Goal: Transaction & Acquisition: Purchase product/service

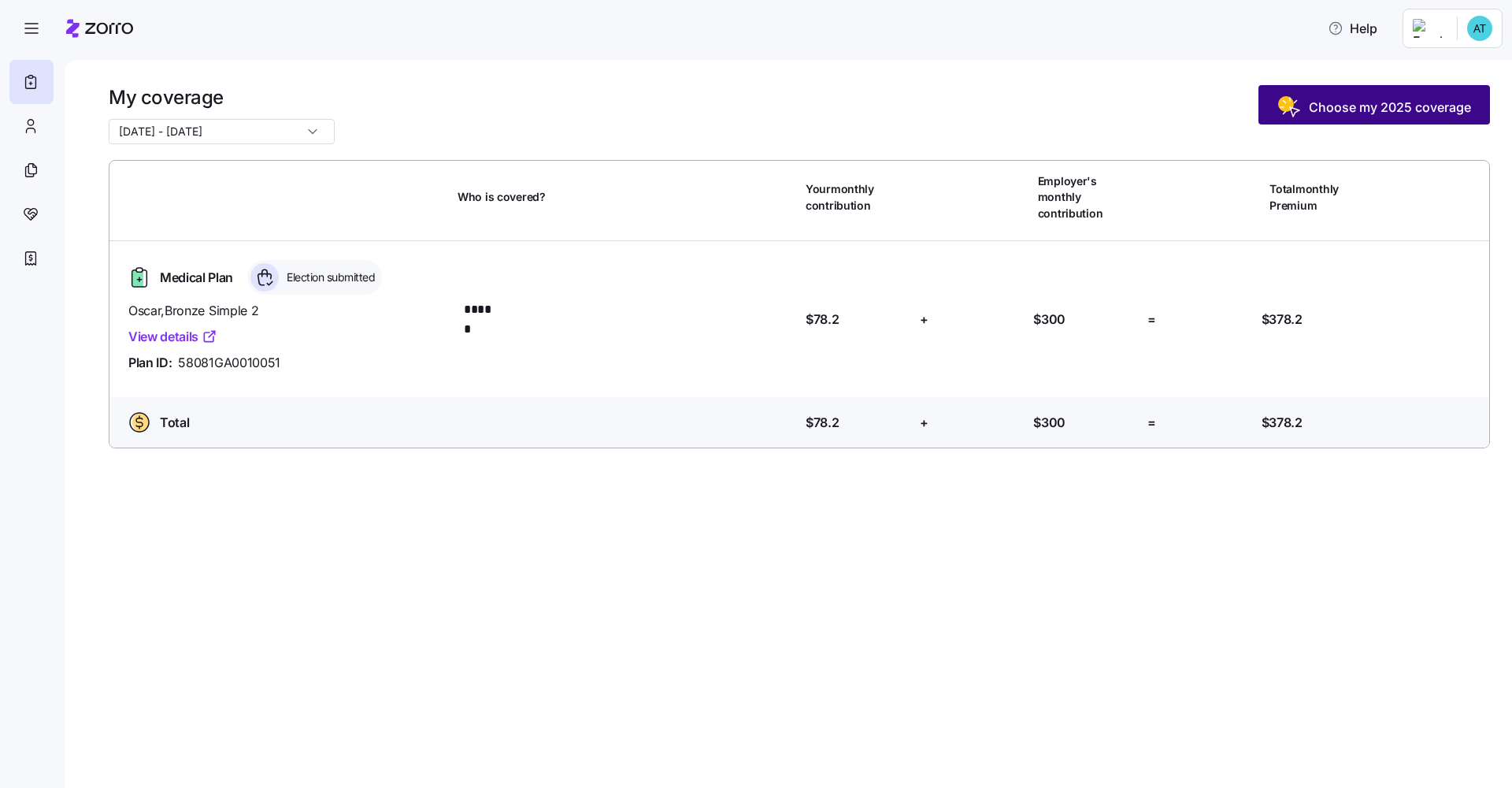
click at [813, 117] on span "Choose my 2025 coverage" at bounding box center [1374, 107] width 194 height 26
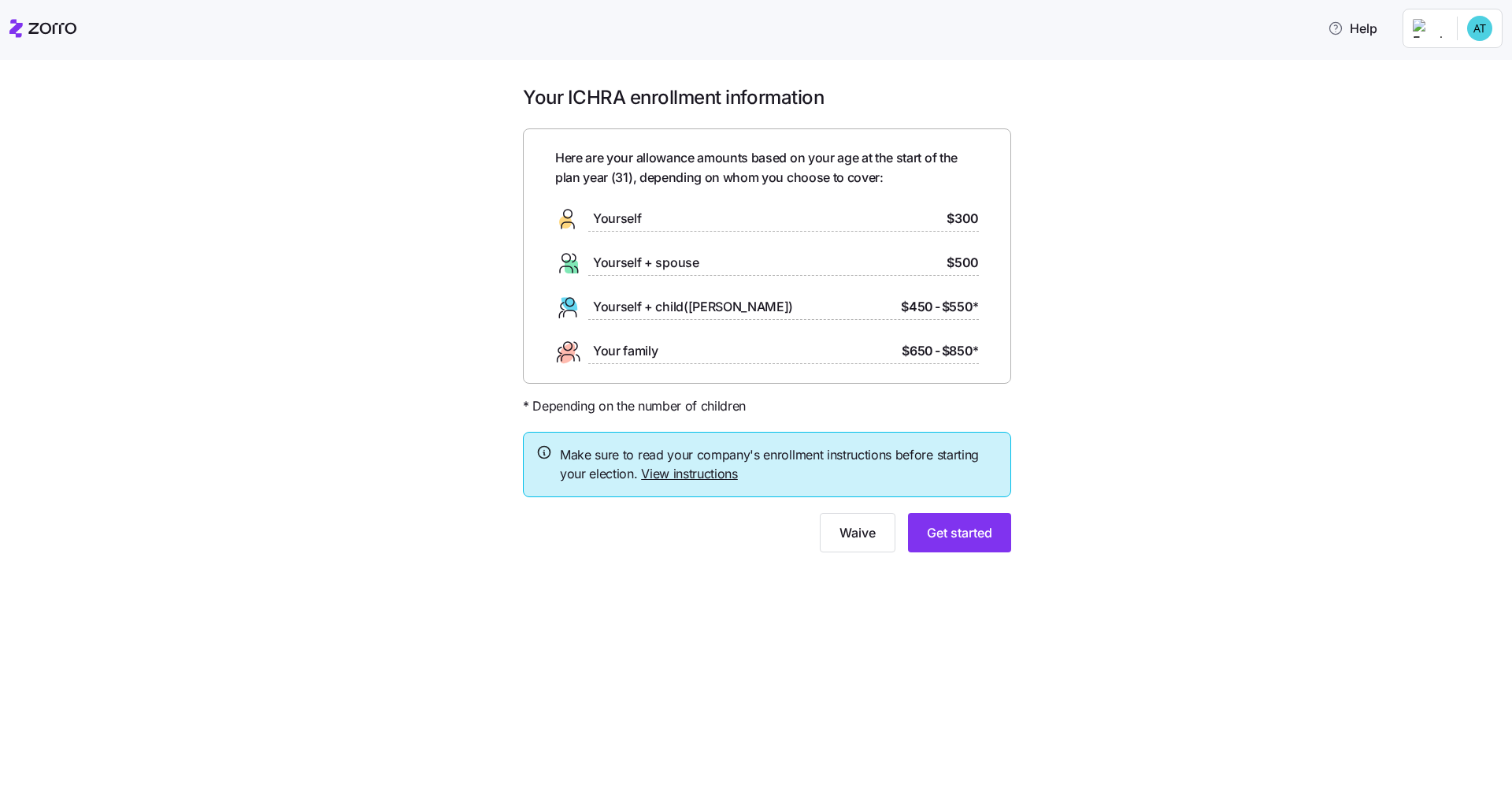
click at [813, 314] on div "Your ICHRA enrollment information Here are your allowance amounts based on your…" at bounding box center [767, 328] width 1446 height 486
drag, startPoint x: 751, startPoint y: 475, endPoint x: 672, endPoint y: 467, distance: 79.4
click at [672, 467] on span "Make sure to read your company's enrollment instructions before starting your e…" at bounding box center [779, 465] width 438 height 40
click at [681, 470] on link "View instructions" at bounding box center [690, 473] width 97 height 16
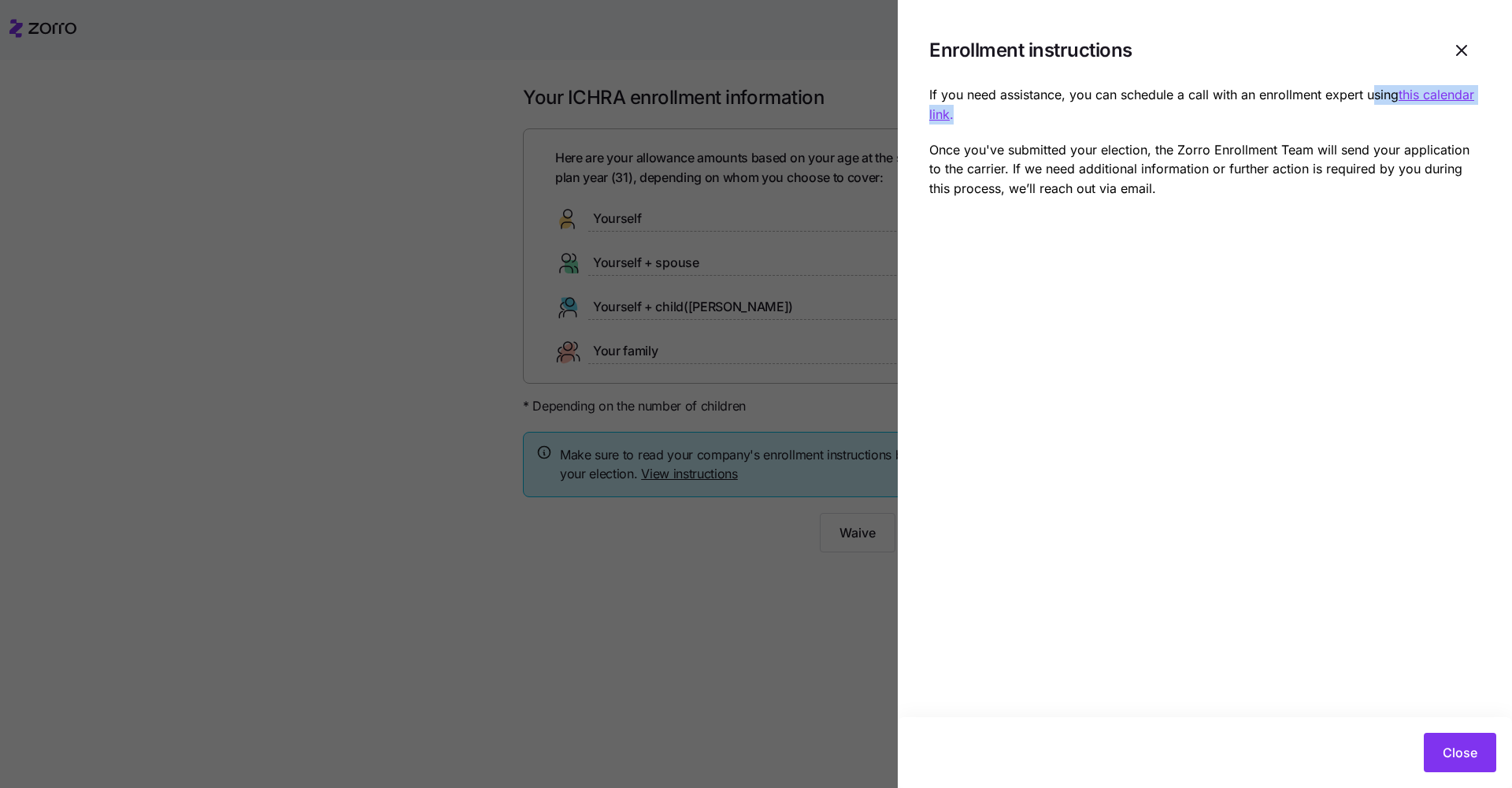
drag, startPoint x: 1099, startPoint y: 119, endPoint x: 1377, endPoint y: 96, distance: 278.9
click at [813, 96] on p "If you need assistance, you can schedule a call with an enrollment expert using…" at bounding box center [1205, 105] width 551 height 40
click at [813, 50] on icon "button" at bounding box center [1462, 50] width 19 height 19
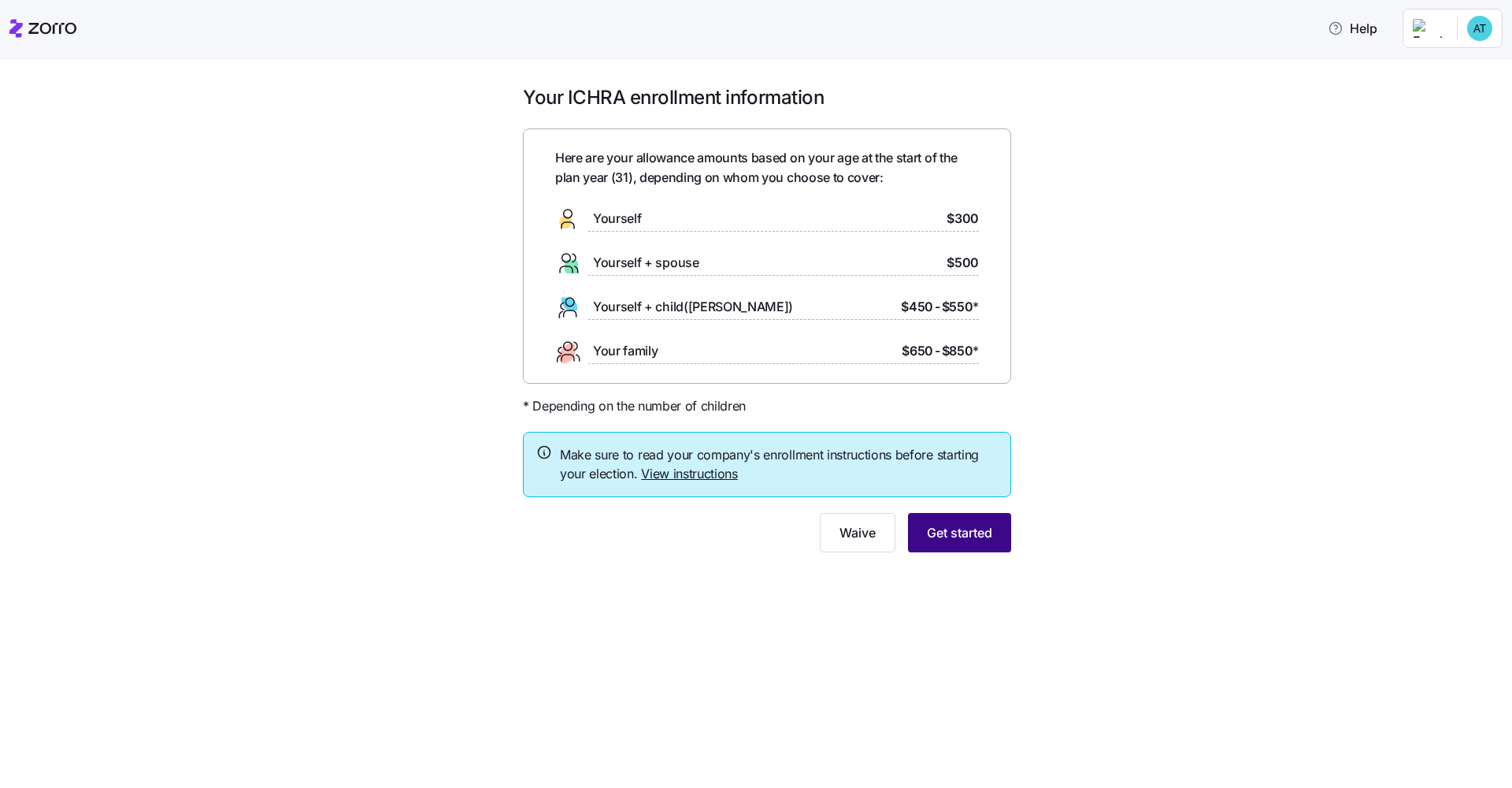
click at [813, 528] on span "Get started" at bounding box center [959, 532] width 65 height 19
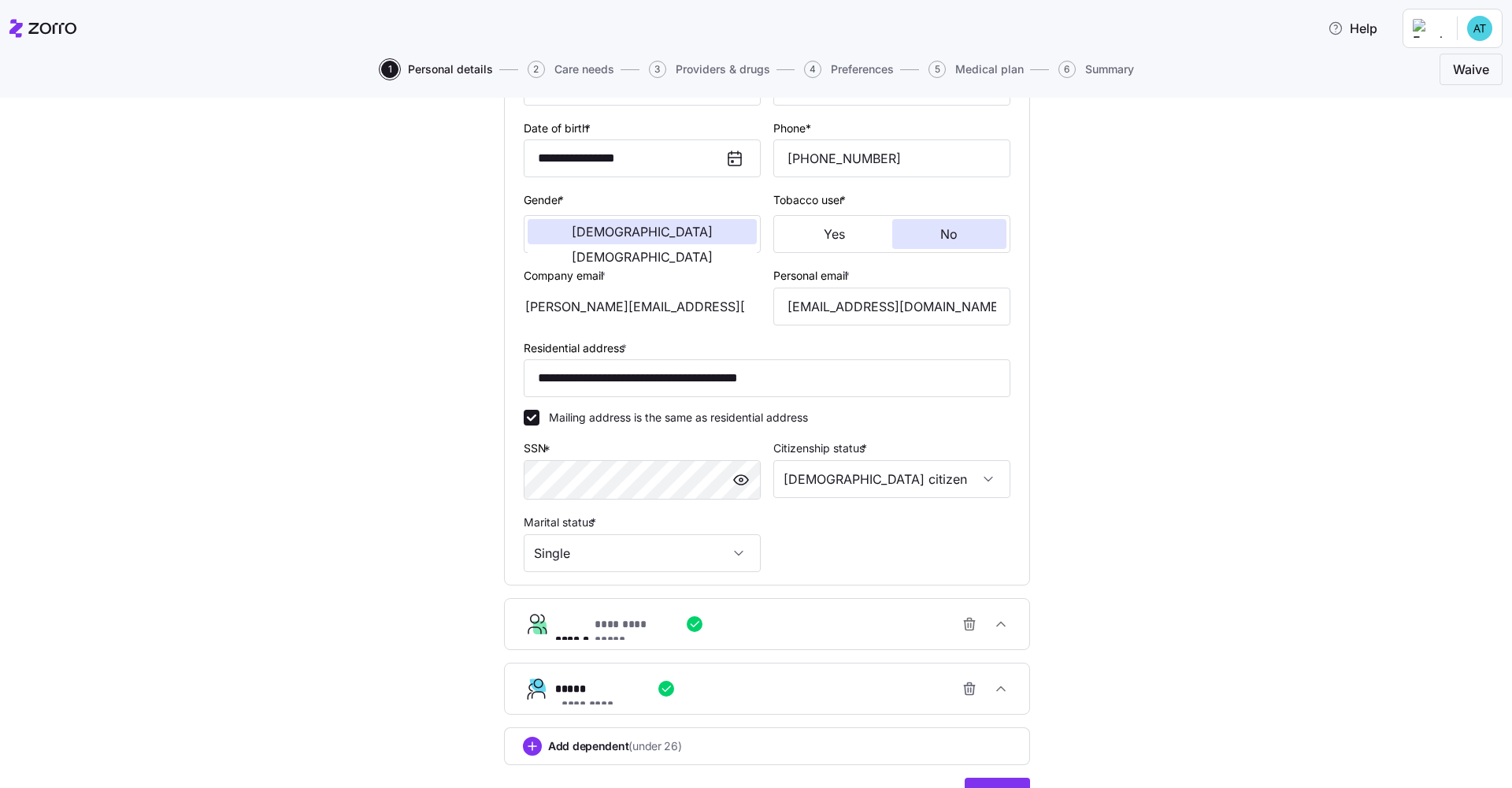
scroll to position [298, 0]
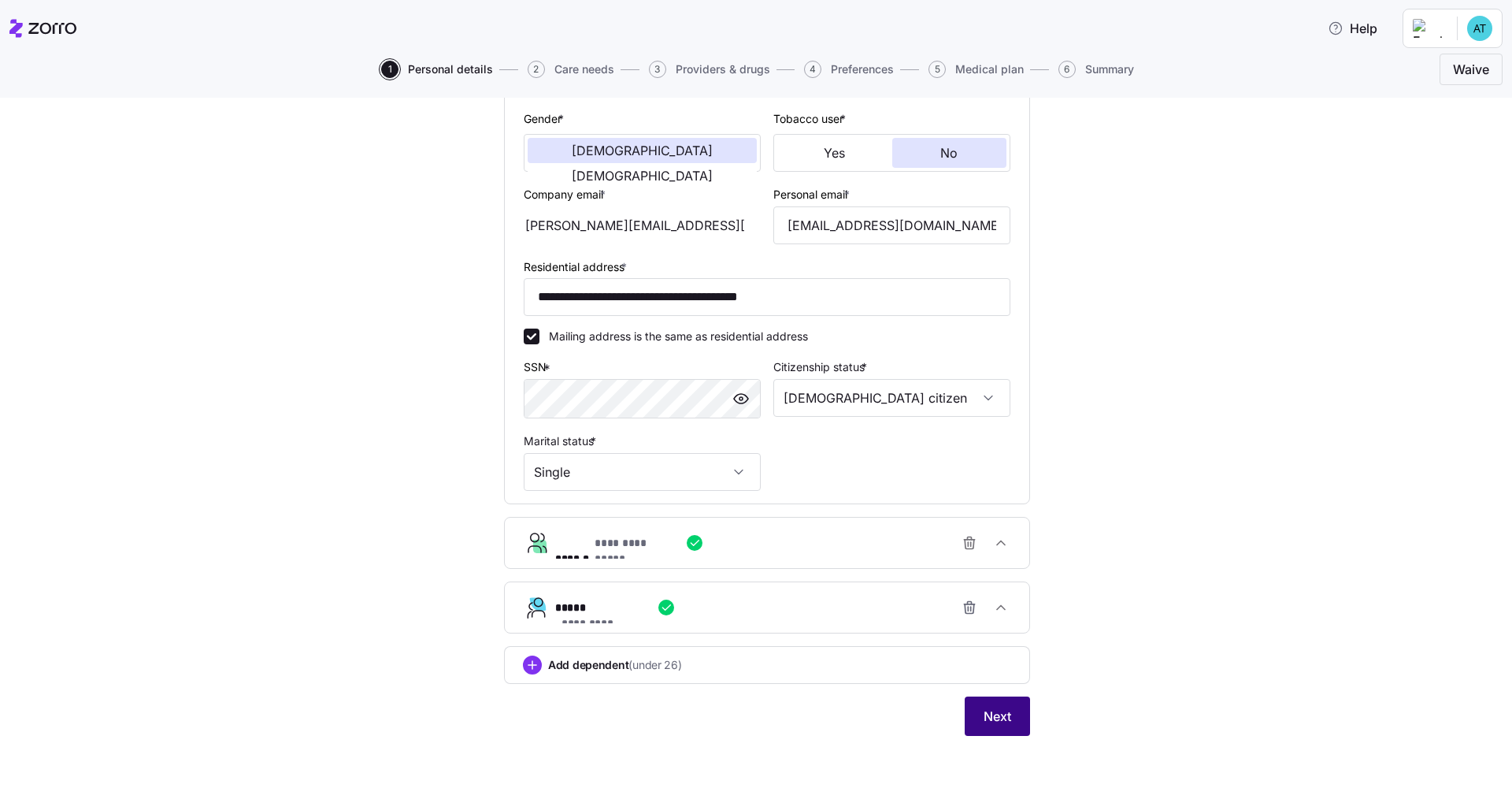
click at [813, 595] on button "Next" at bounding box center [997, 716] width 65 height 40
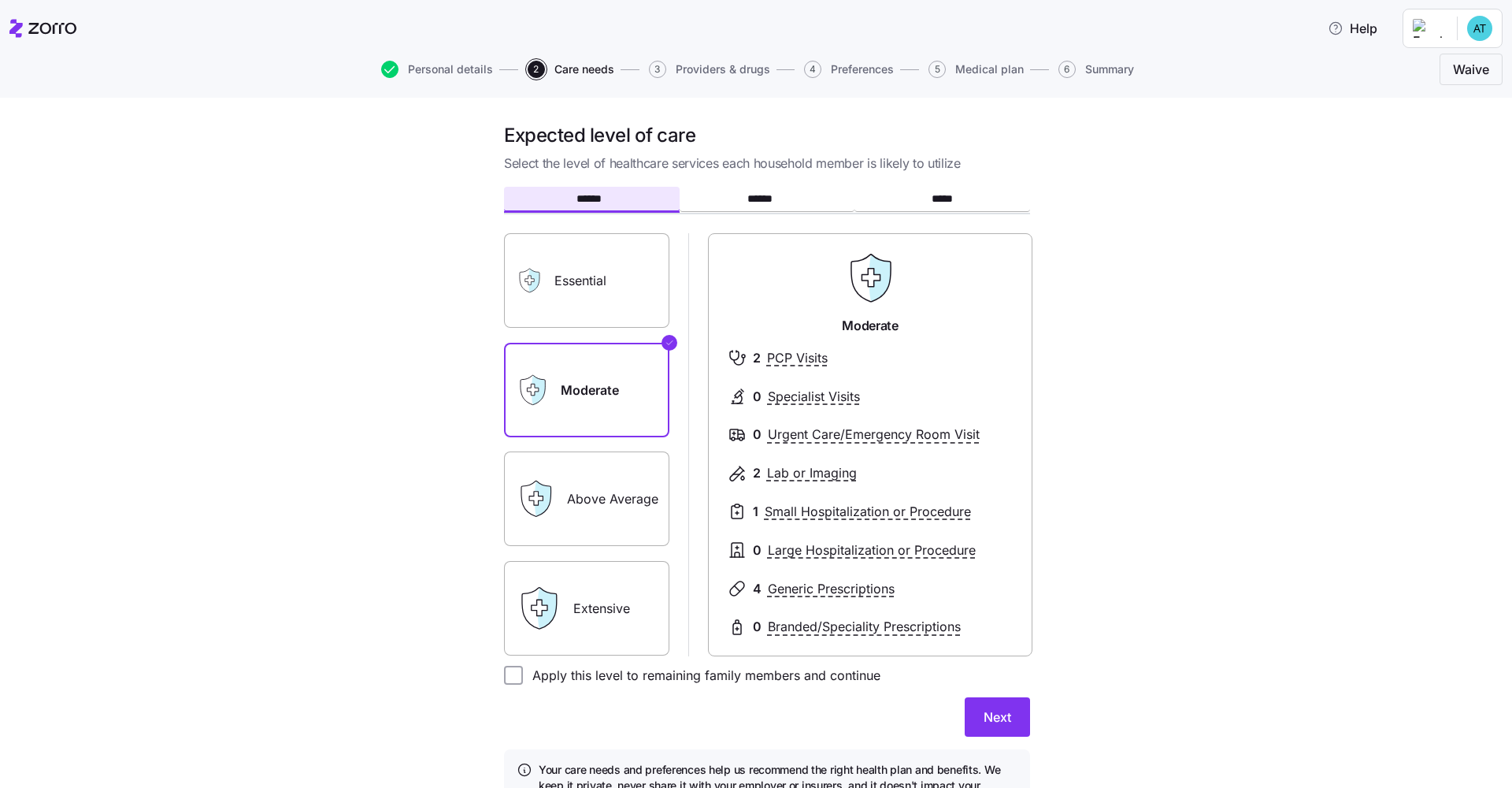
click at [587, 305] on label "Essential" at bounding box center [587, 280] width 166 height 95
click at [0, 0] on input "Essential" at bounding box center [0, 0] width 0 height 0
click at [639, 592] on label "Extensive" at bounding box center [587, 608] width 166 height 95
click at [0, 0] on input "Extensive" at bounding box center [0, 0] width 0 height 0
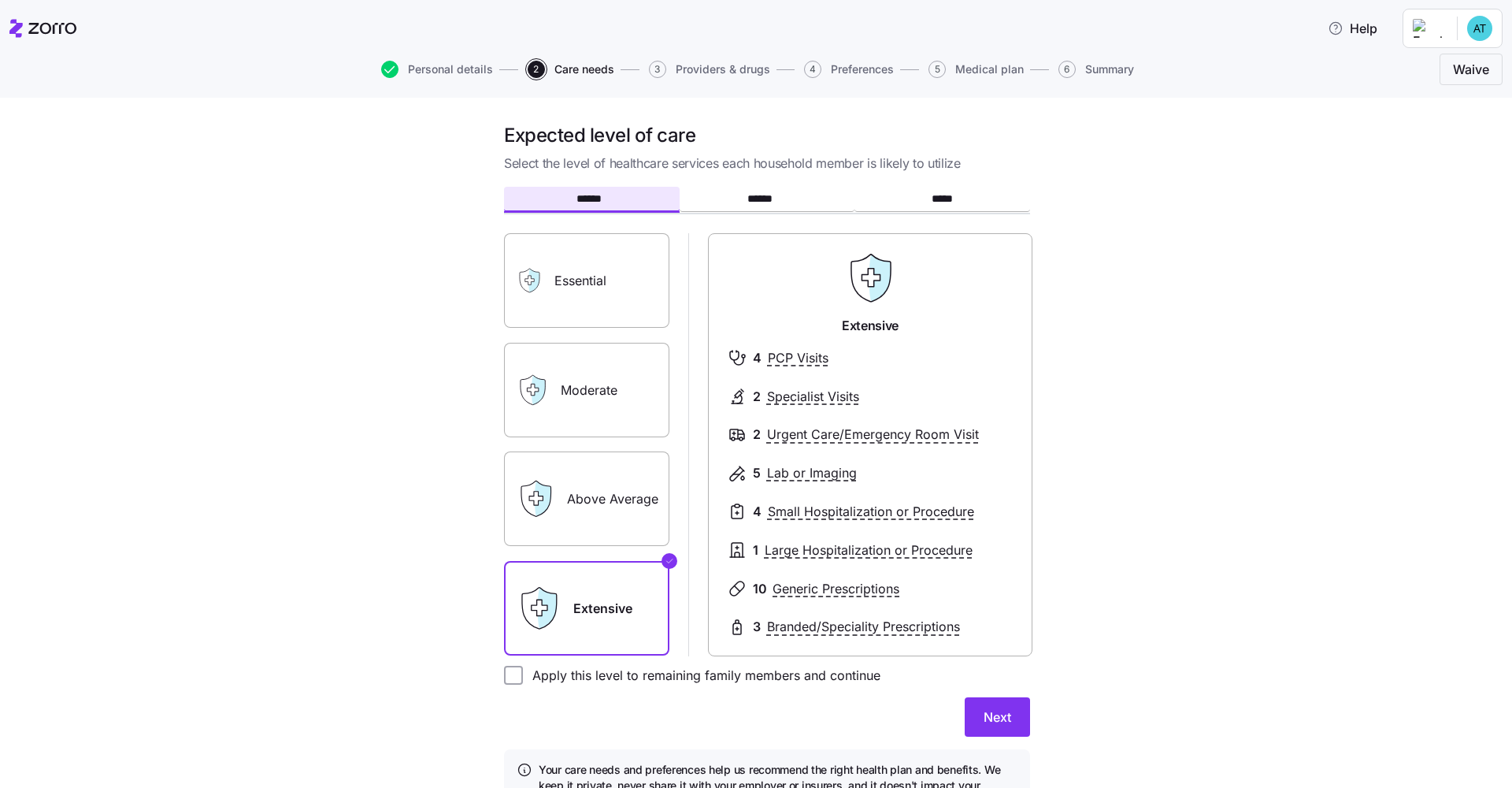
click at [629, 406] on label "Moderate" at bounding box center [587, 390] width 166 height 95
click at [0, 0] on input "Moderate" at bounding box center [0, 0] width 0 height 0
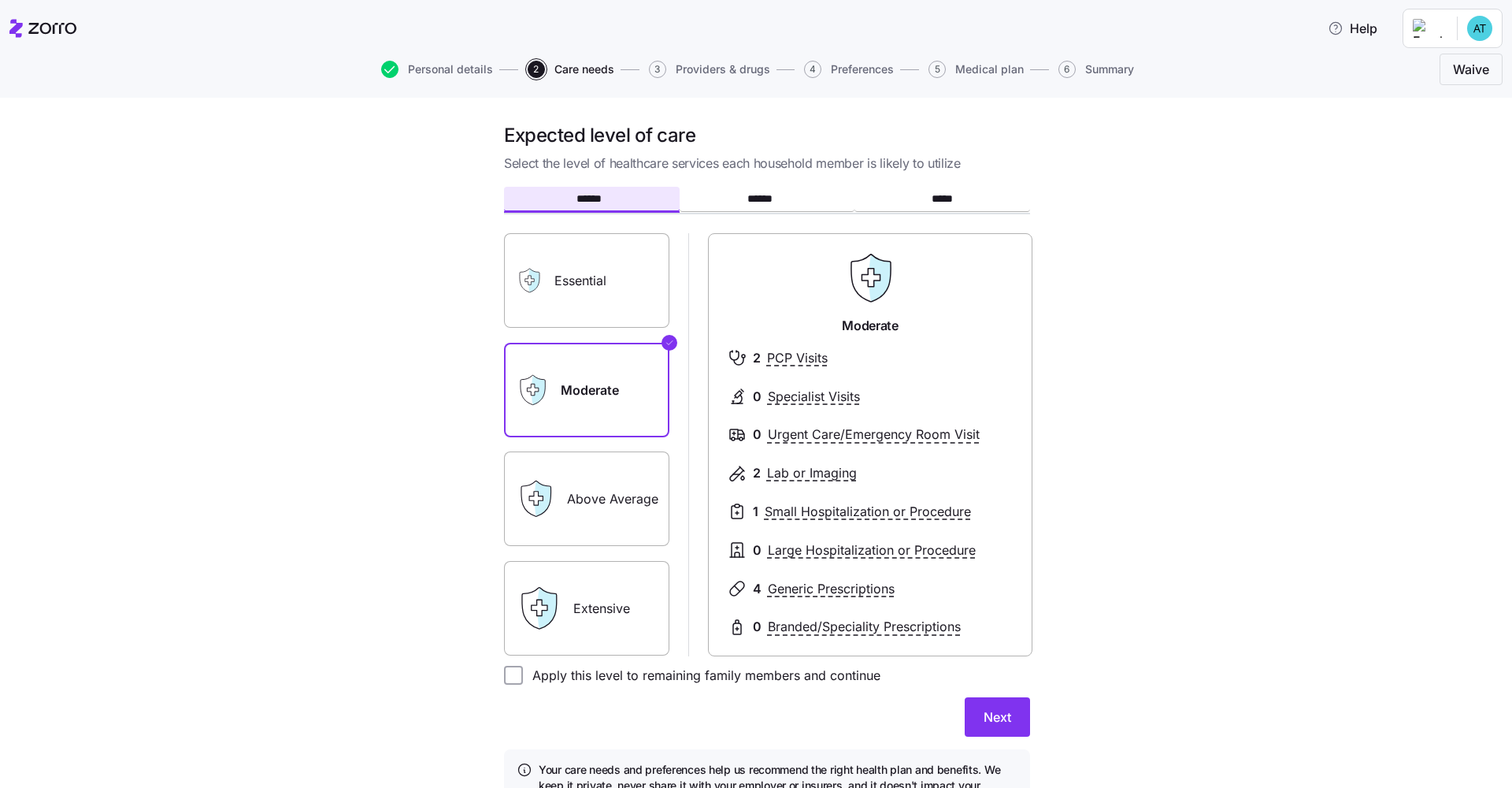
scroll to position [32, 0]
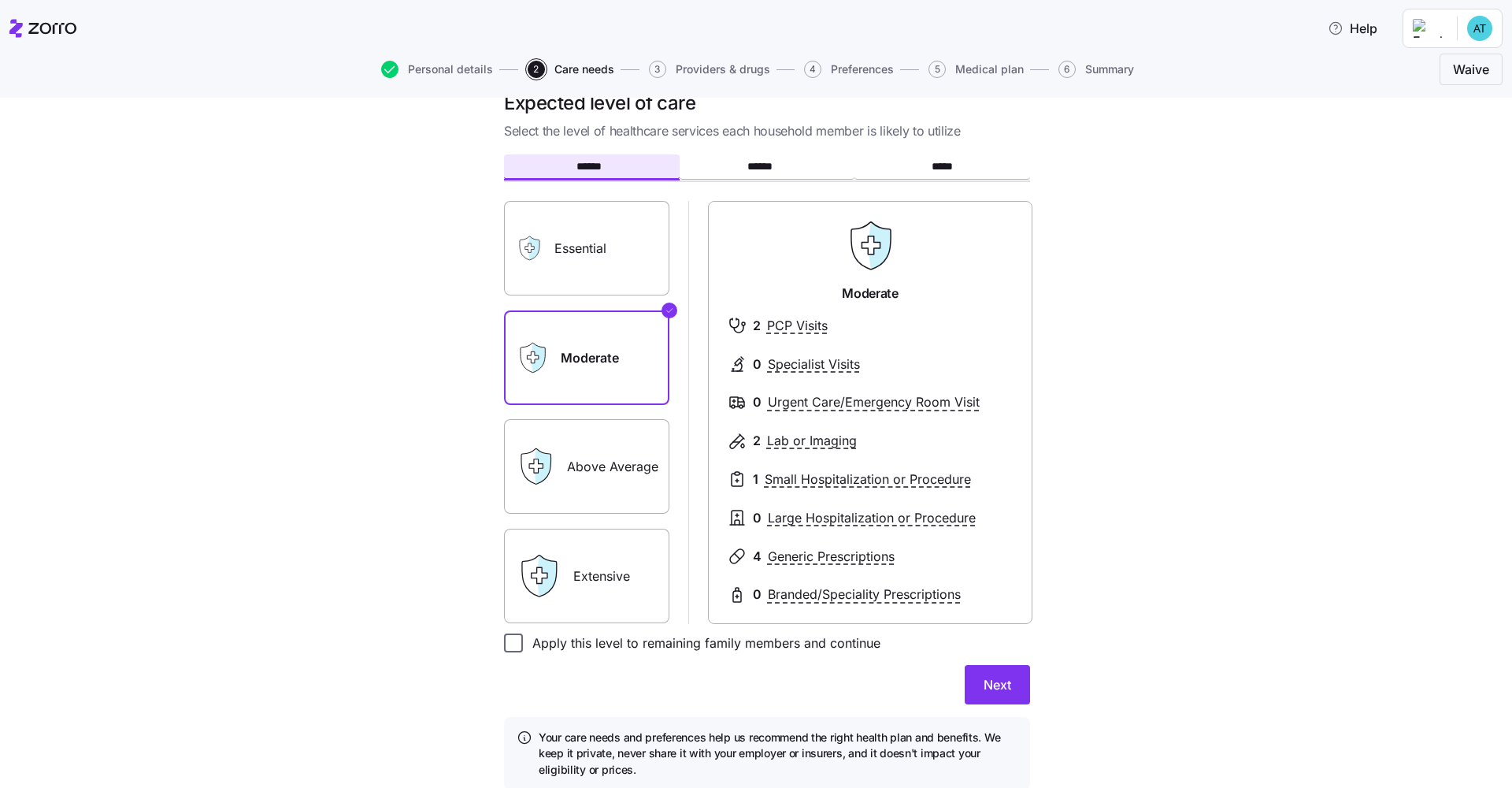
click at [514, 595] on input "Apply this level to remaining family members and continue" at bounding box center [513, 642] width 19 height 19
checkbox input "true"
click at [813, 595] on span "Next" at bounding box center [997, 684] width 27 height 19
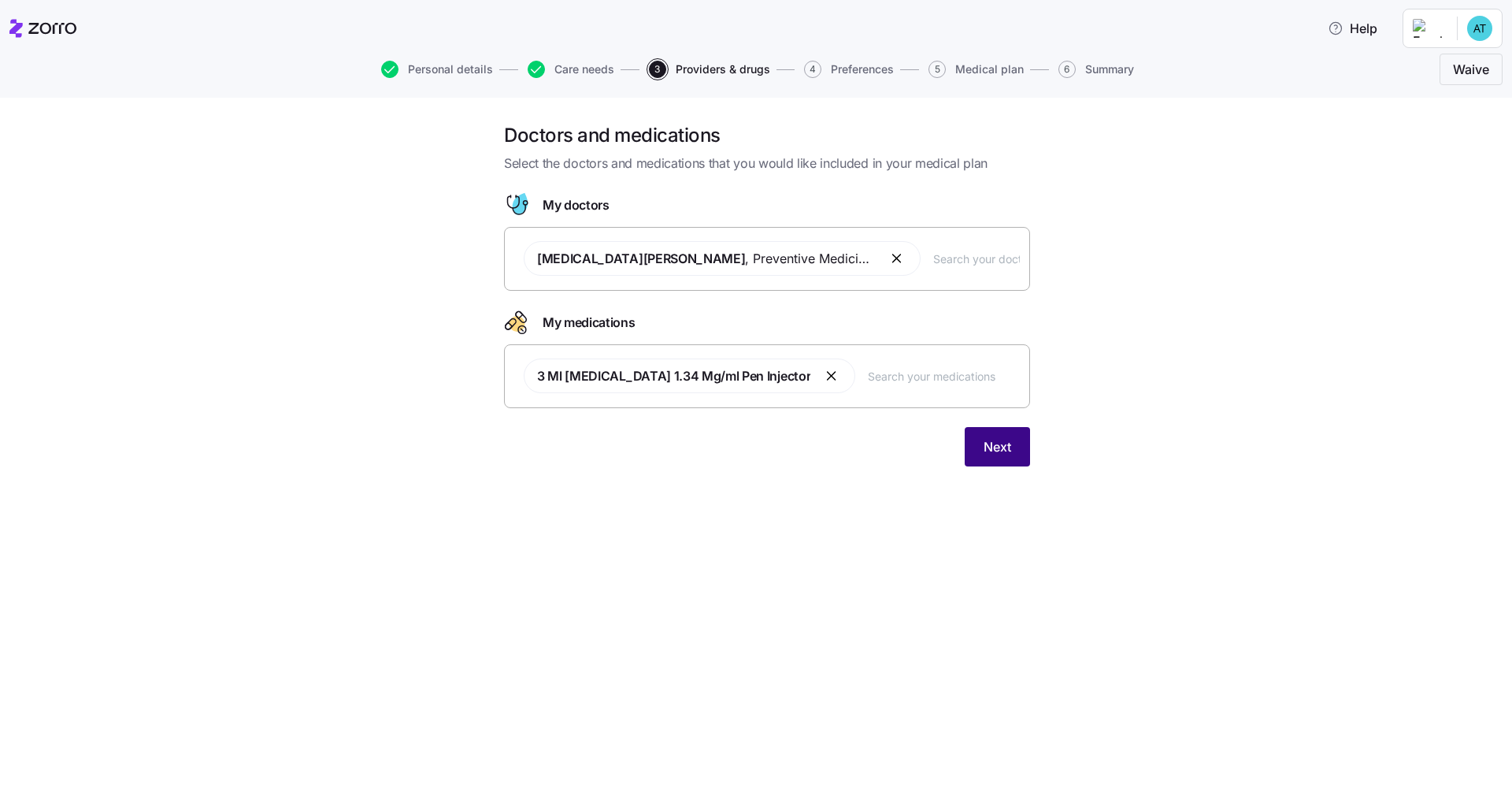
click at [813, 452] on button "Next" at bounding box center [997, 447] width 65 height 40
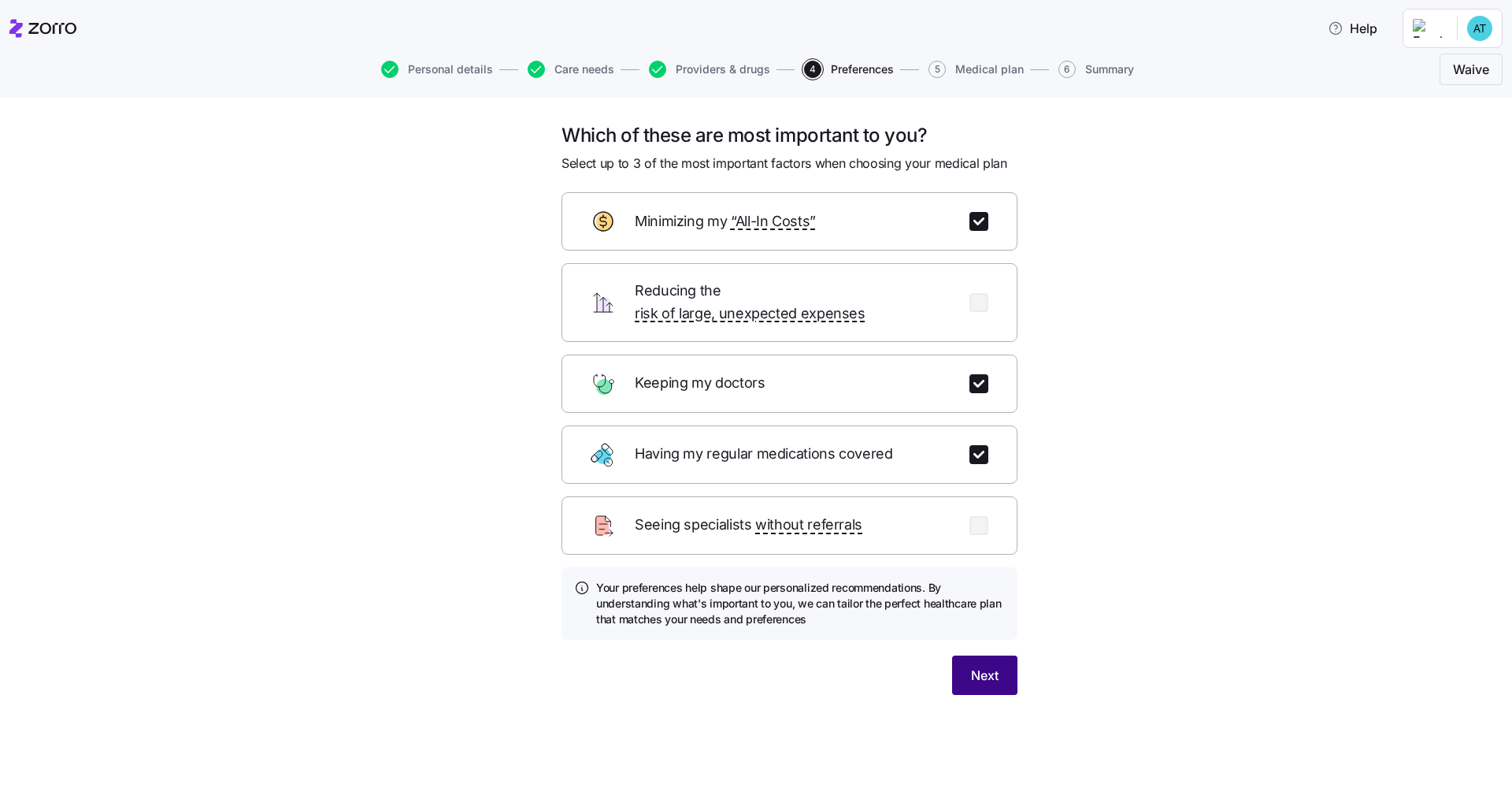
click at [813, 595] on span "Next" at bounding box center [985, 675] width 27 height 19
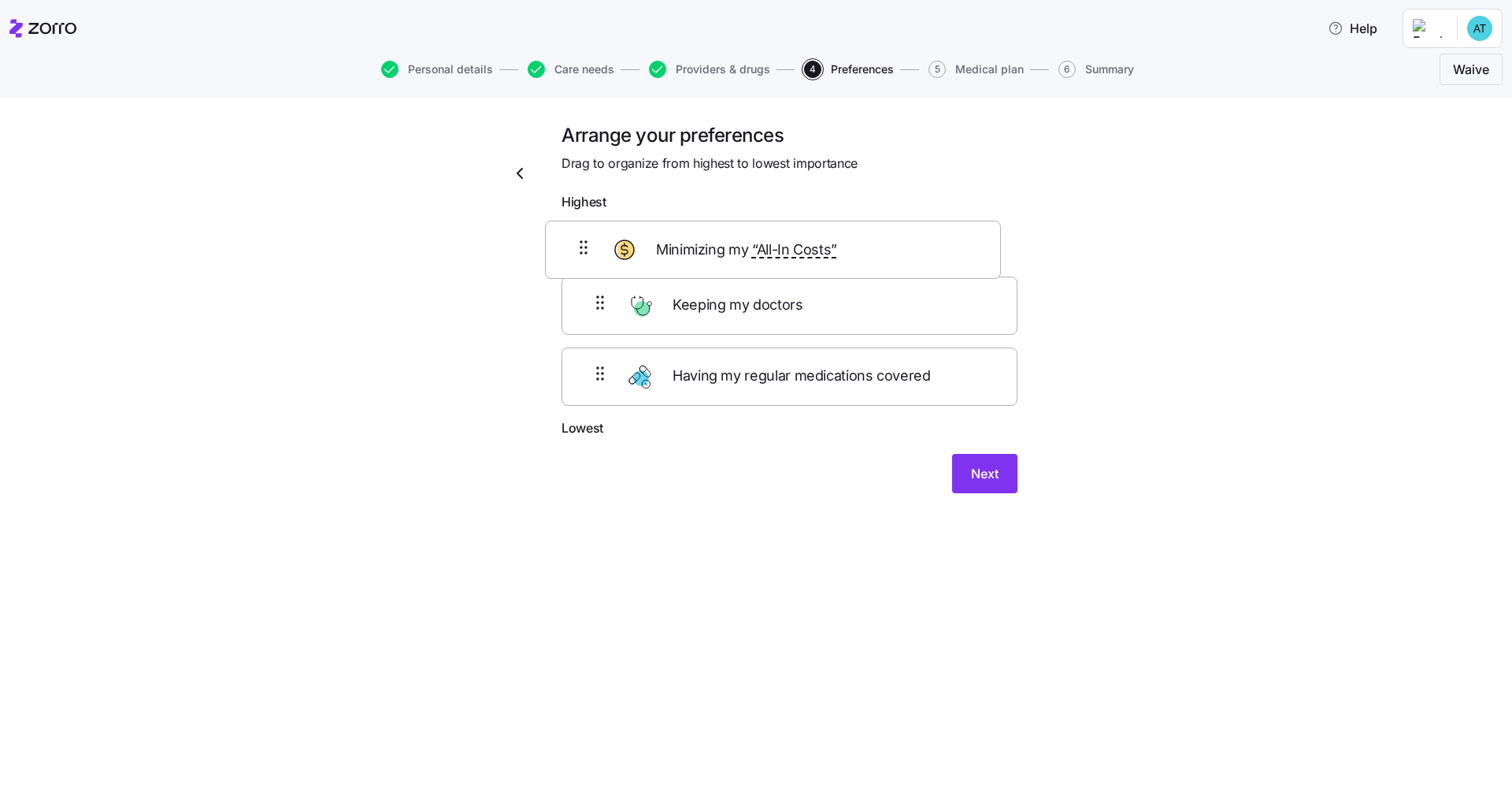
drag, startPoint x: 891, startPoint y: 324, endPoint x: 874, endPoint y: 250, distance: 75.9
click at [813, 250] on div "Keeping my doctors Minimizing my “All-In Costs” Having my regular medications c…" at bounding box center [789, 318] width 456 height 200
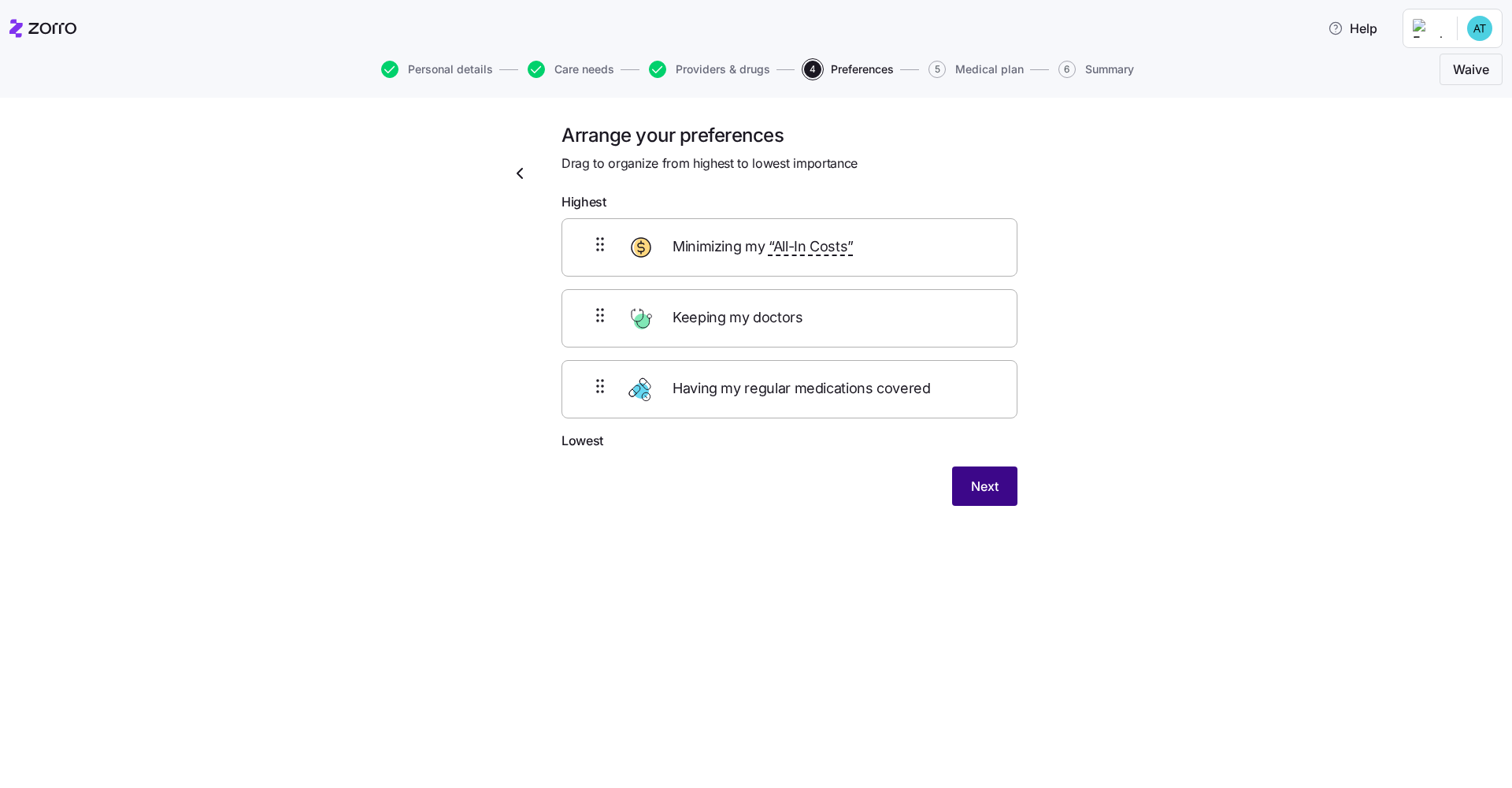
click at [813, 469] on button "Next" at bounding box center [985, 486] width 65 height 40
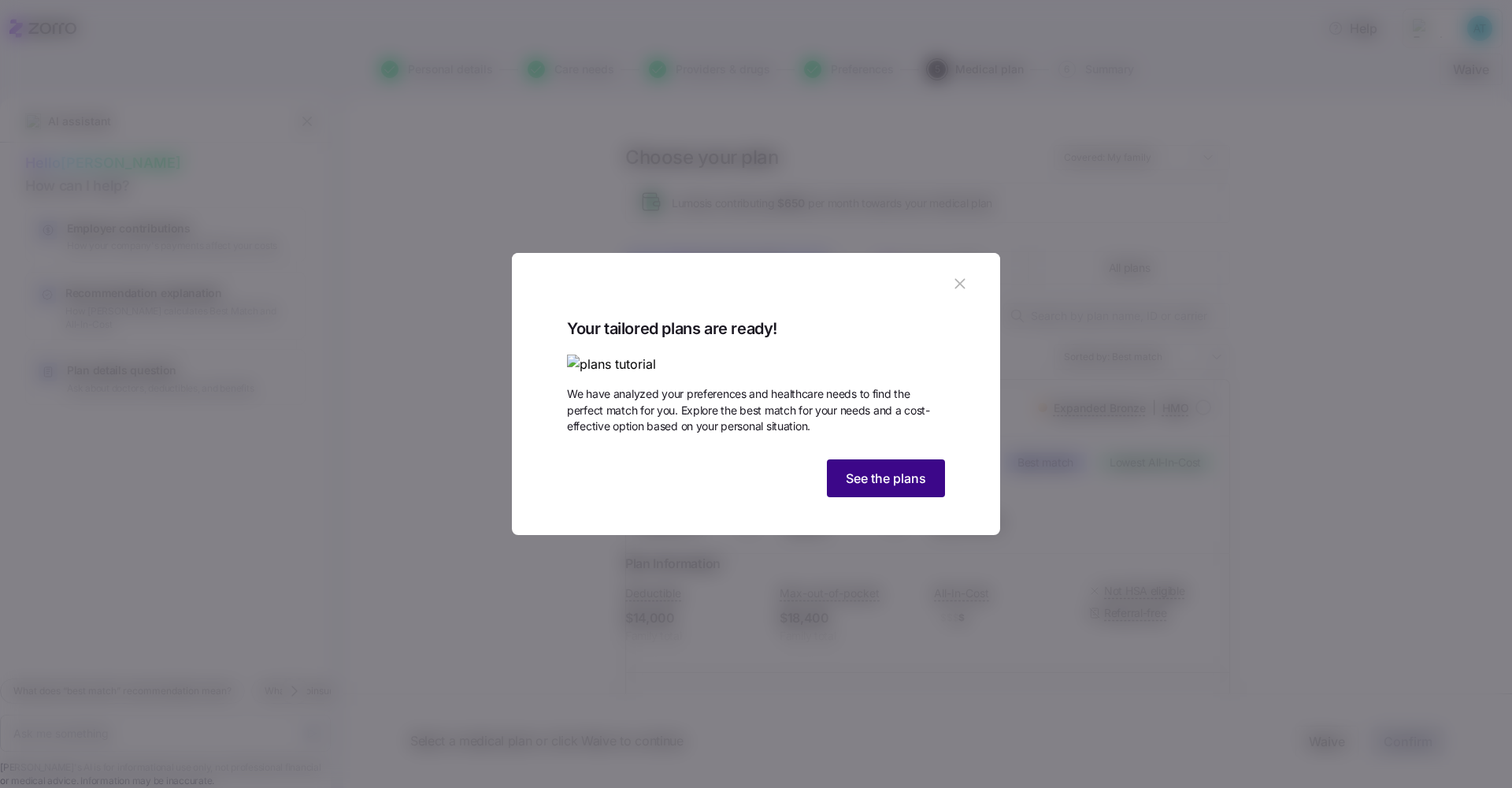
click at [813, 488] on span "See the plans" at bounding box center [886, 478] width 80 height 19
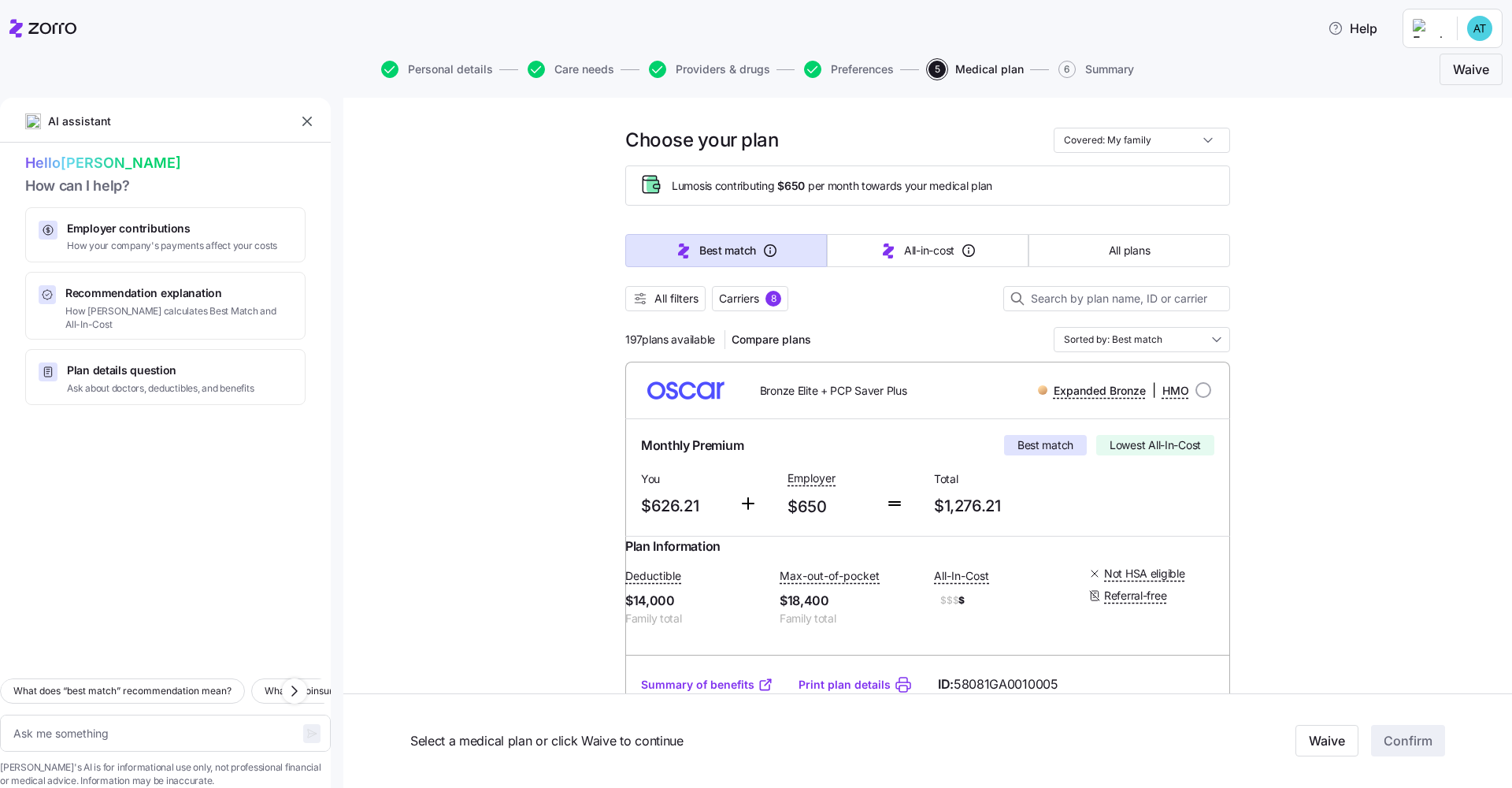
scroll to position [31, 0]
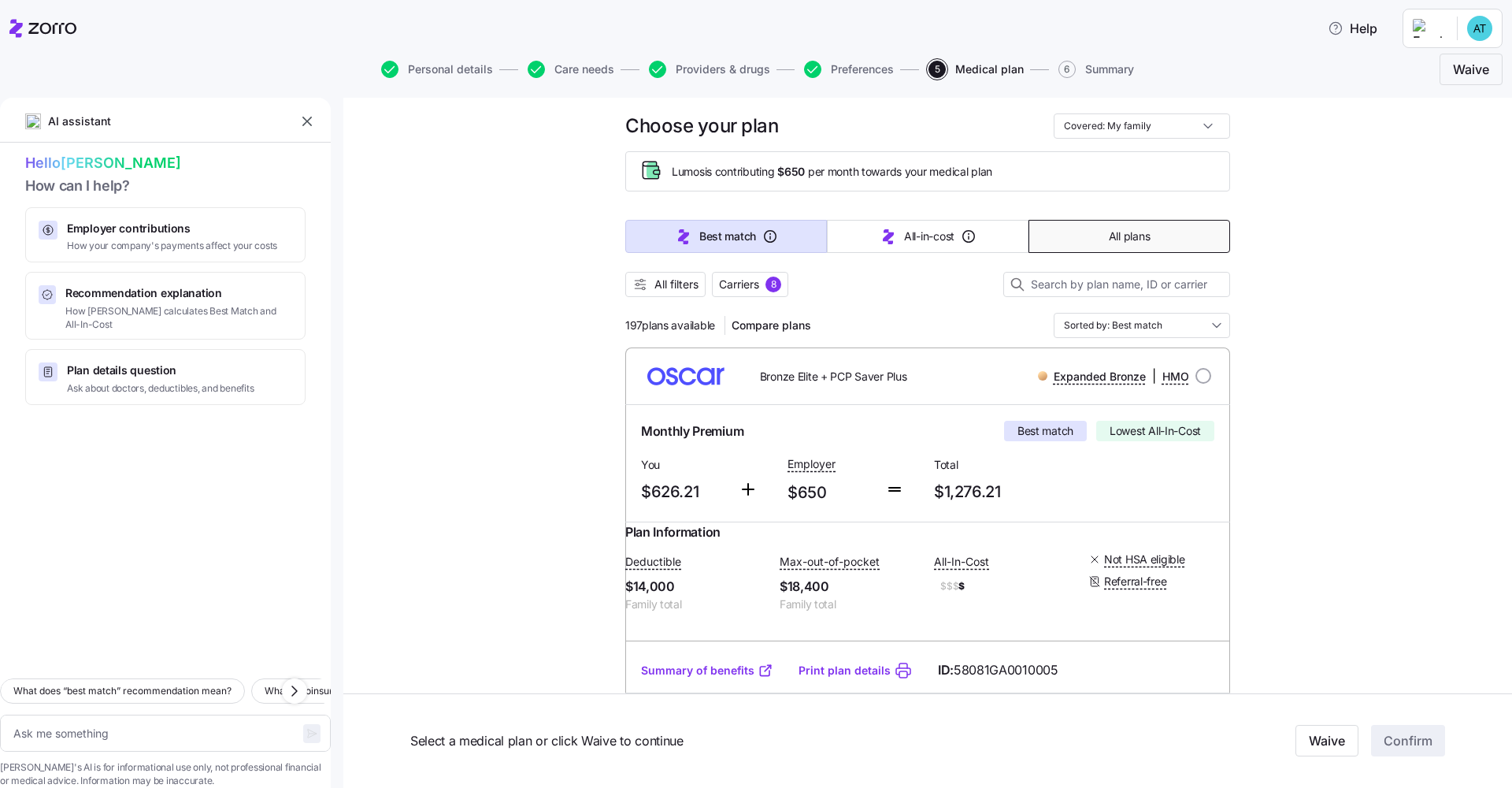
click at [813, 241] on span "All plans" at bounding box center [1130, 236] width 41 height 16
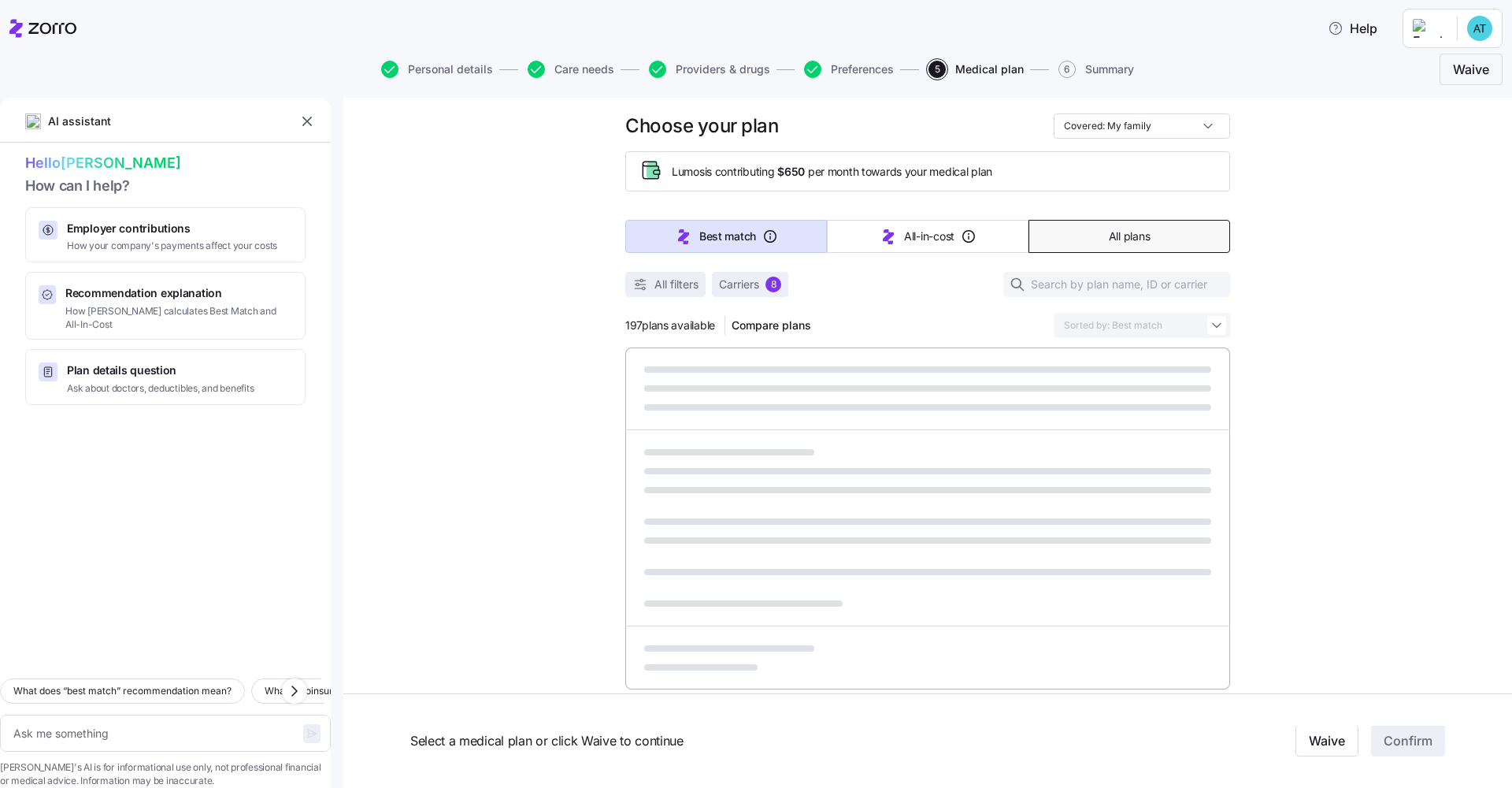
type textarea "x"
type input "Sorted by: Premium"
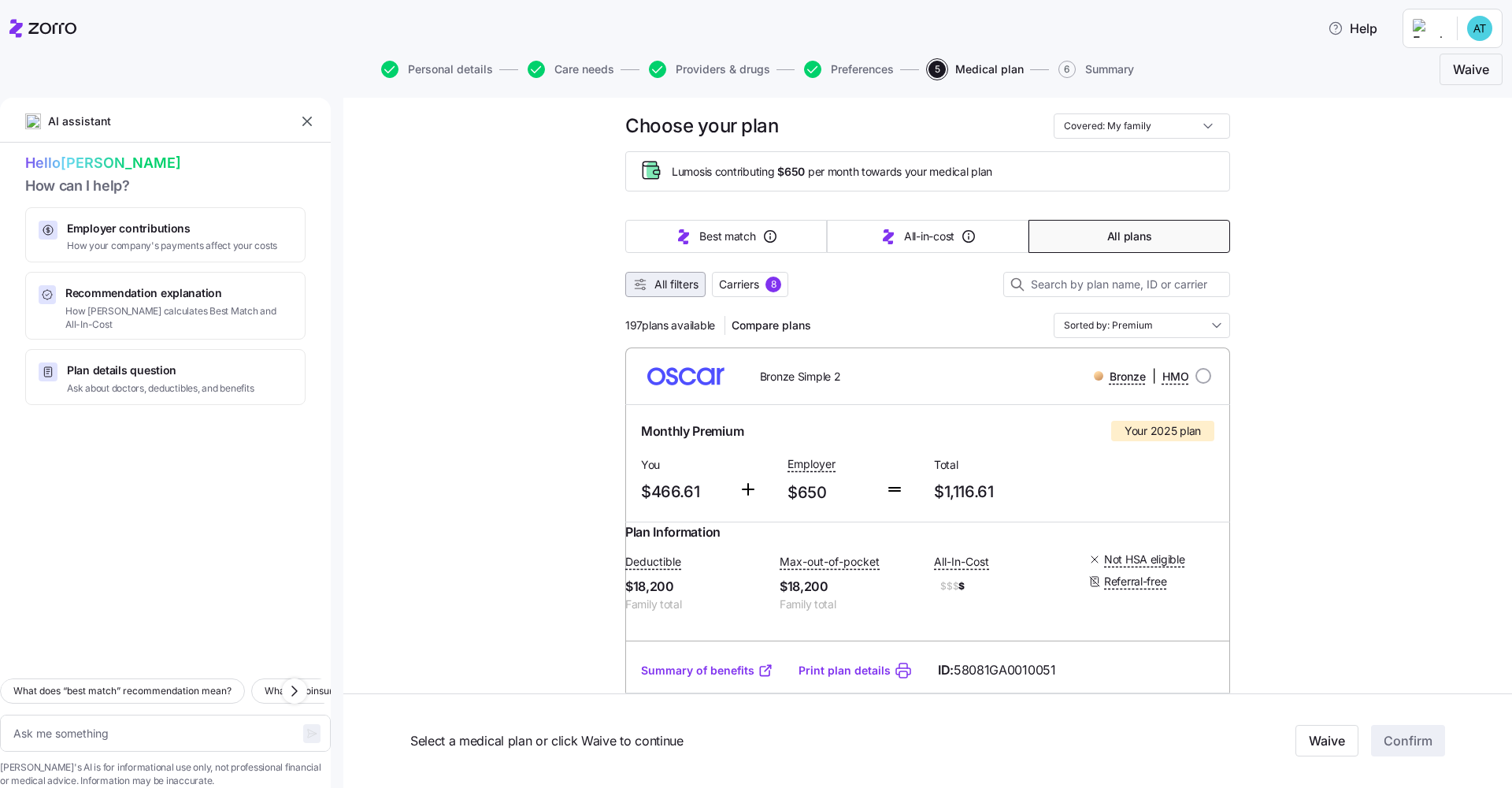
click at [683, 290] on span "All filters" at bounding box center [676, 284] width 44 height 16
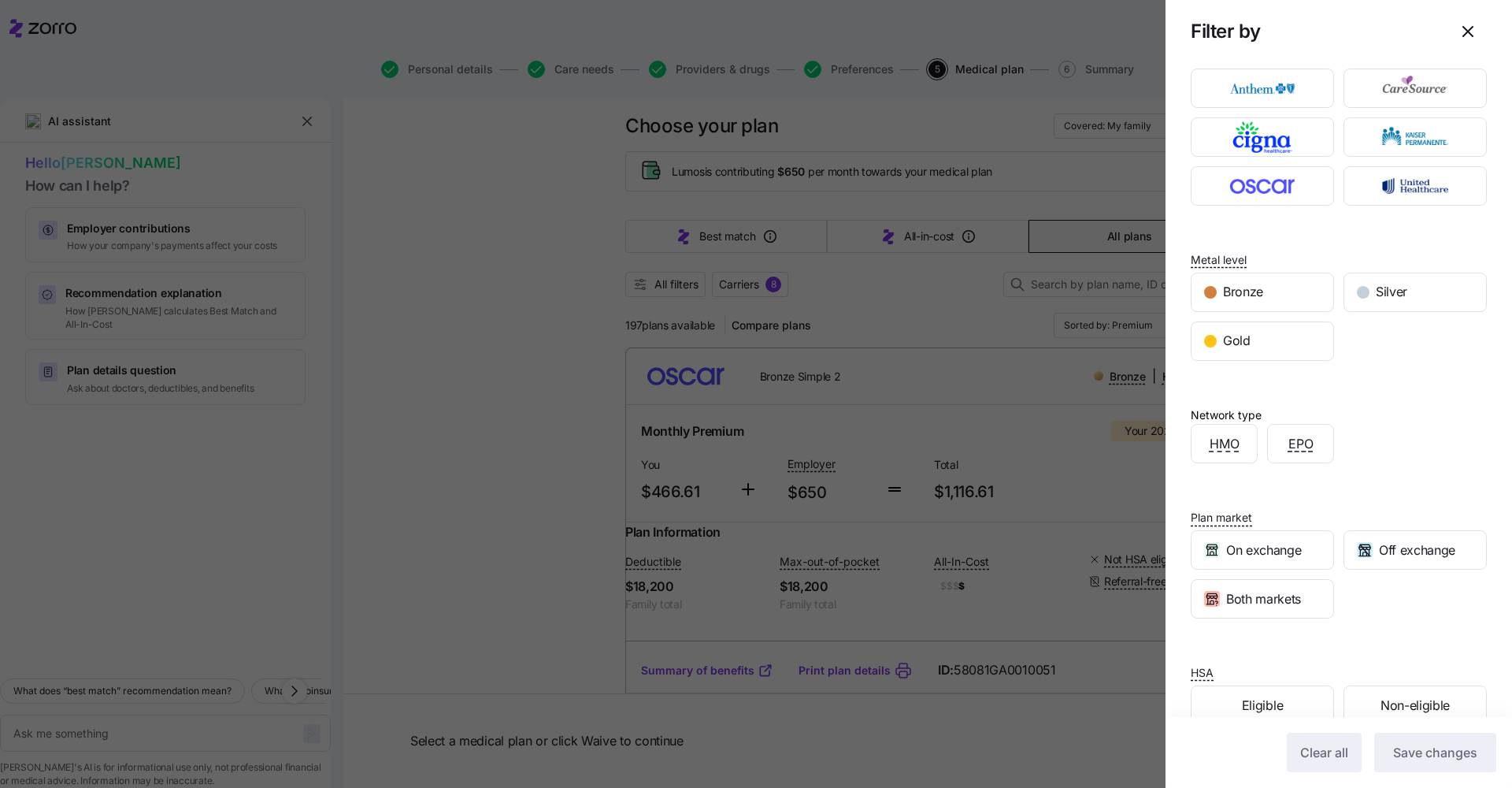
scroll to position [0, 0]
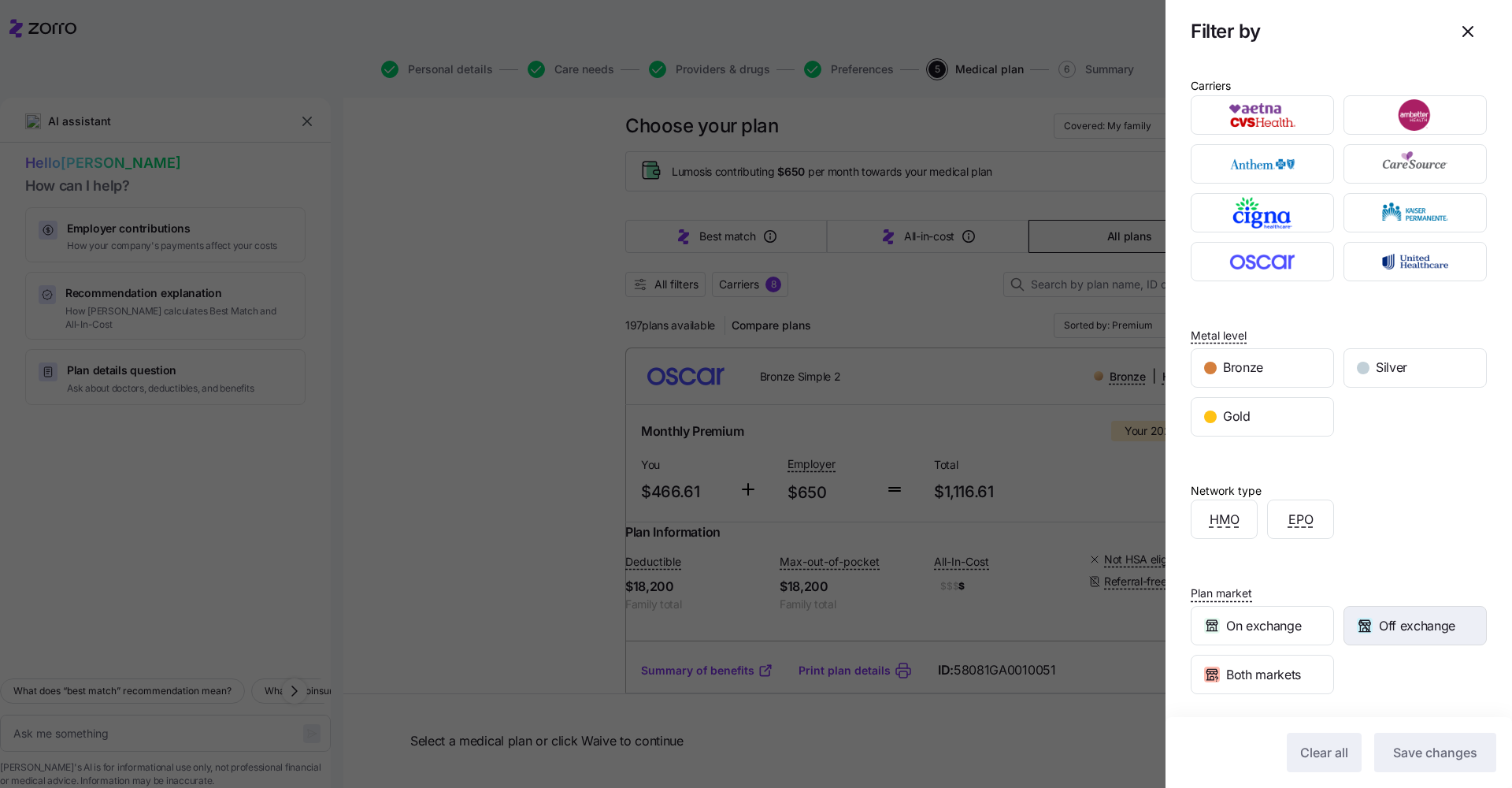
click at [813, 595] on span "Off exchange" at bounding box center [1417, 626] width 77 height 20
click at [813, 595] on span "Save changes" at bounding box center [1435, 752] width 84 height 19
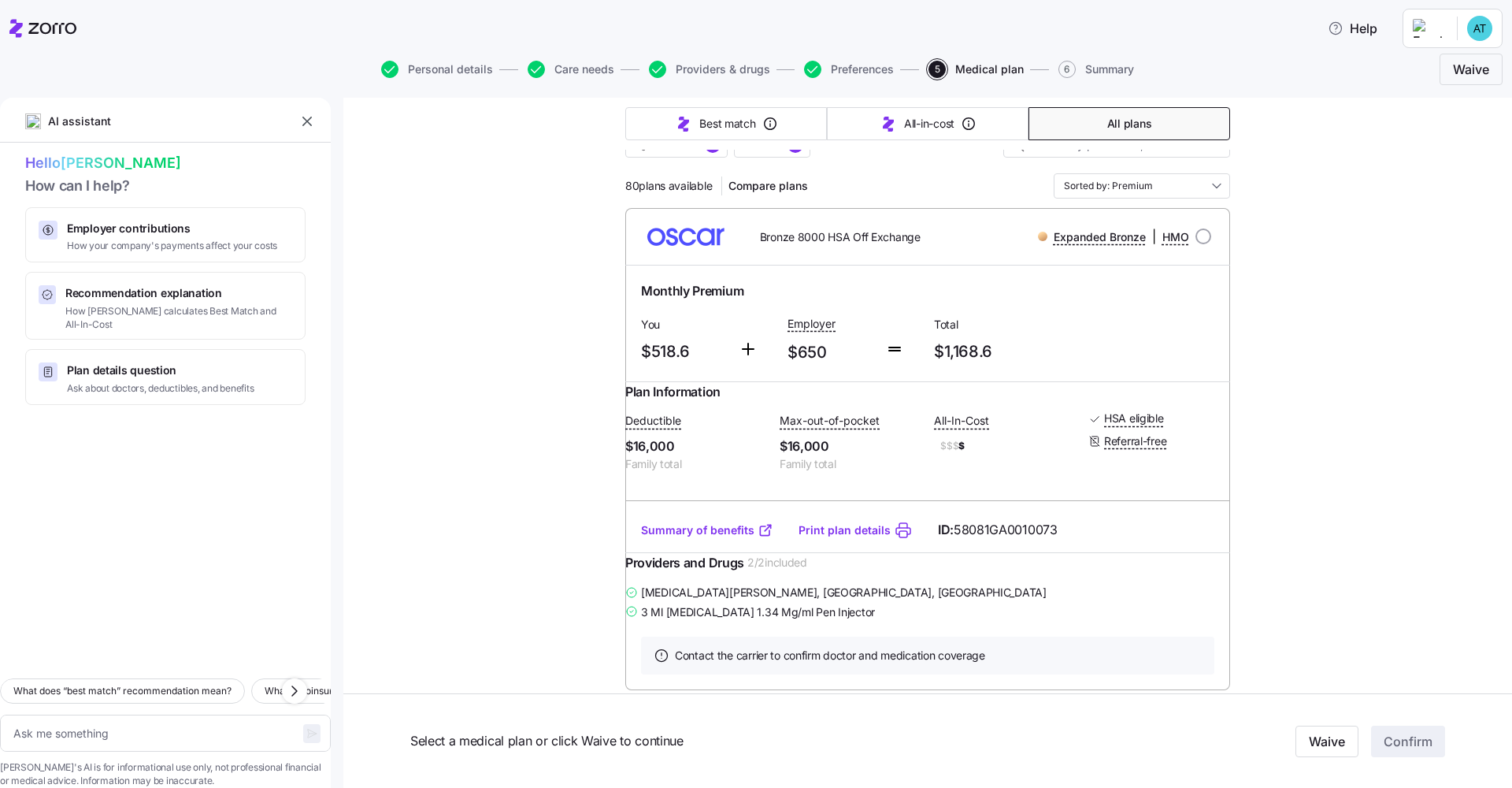
scroll to position [204, 0]
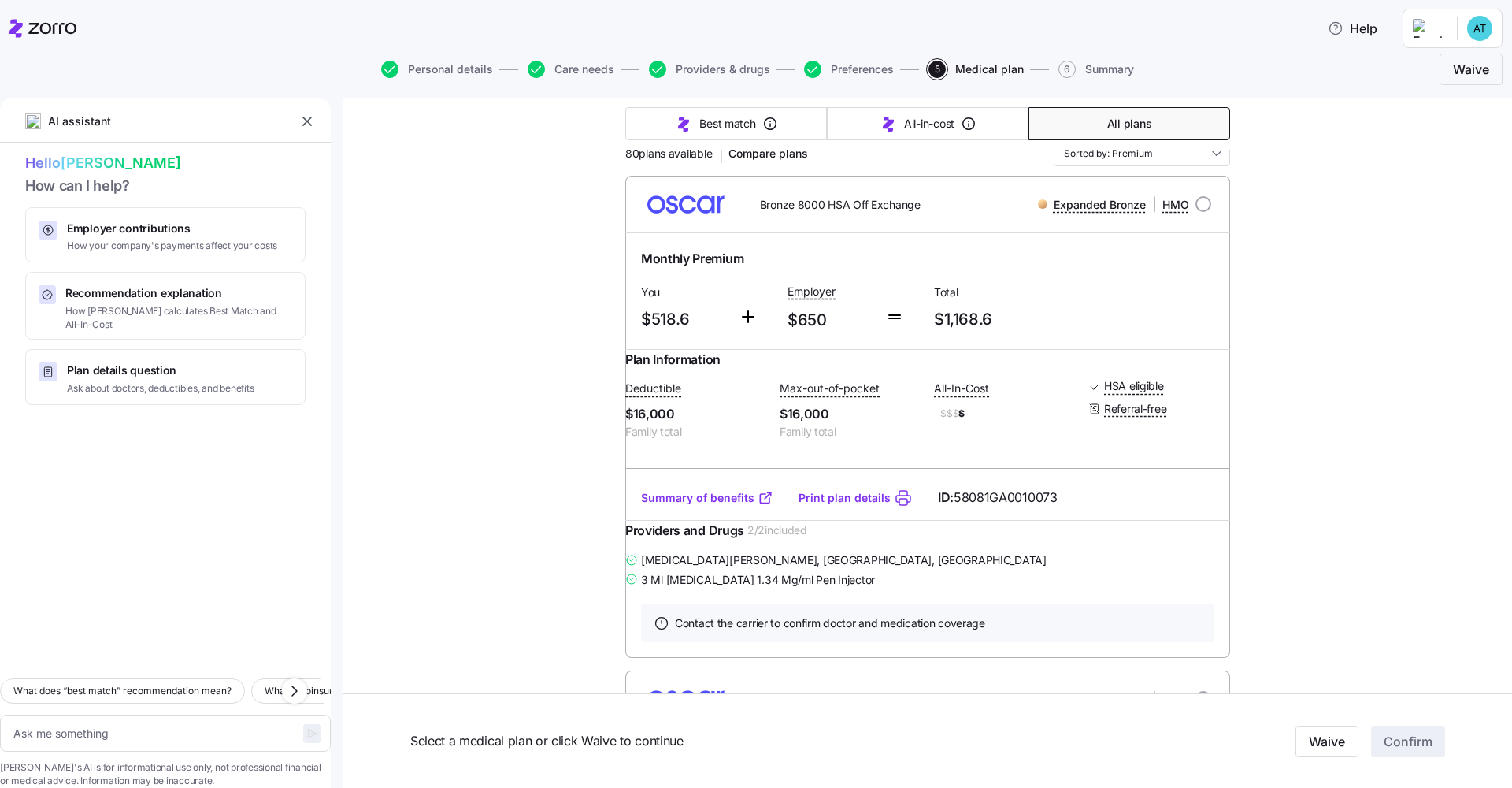
drag, startPoint x: 845, startPoint y: 607, endPoint x: 647, endPoint y: 590, distance: 198.7
click at [647, 589] on div "[MEDICAL_DATA][PERSON_NAME] , [GEOGRAPHIC_DATA], [GEOGRAPHIC_DATA] 3 Ml [MEDICA…" at bounding box center [928, 570] width 605 height 40
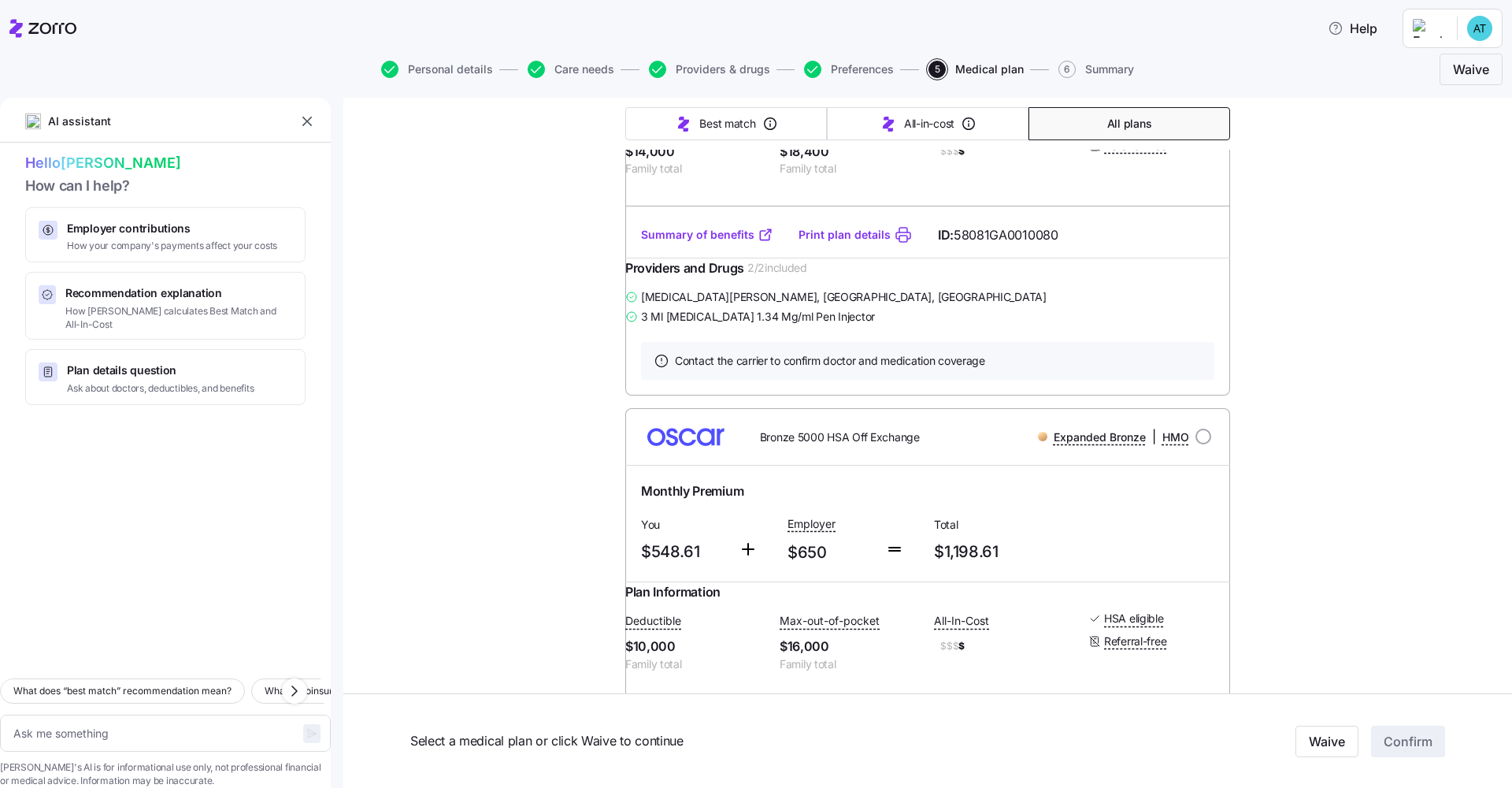
scroll to position [993, 0]
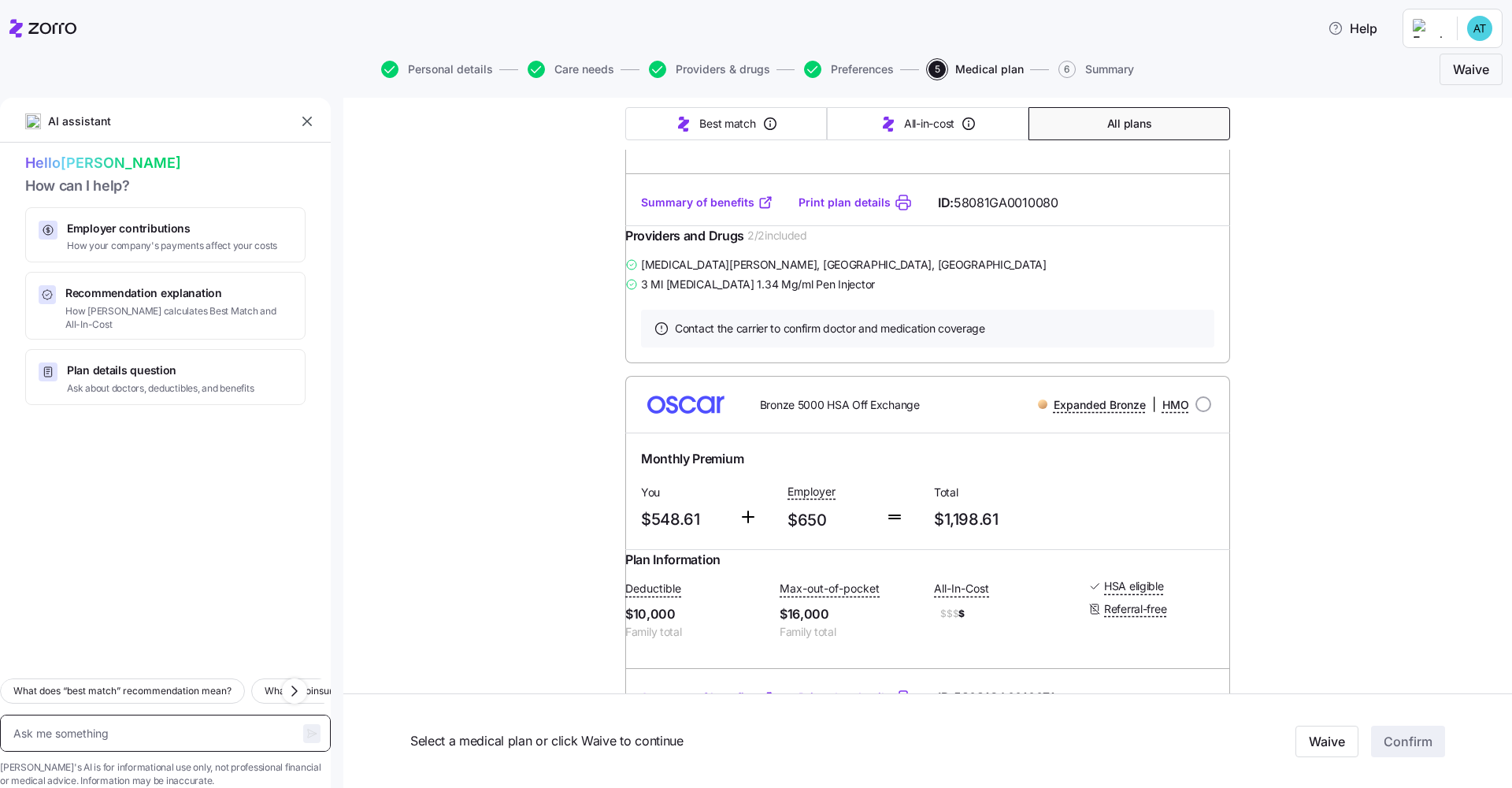
click at [166, 595] on textarea at bounding box center [165, 733] width 330 height 37
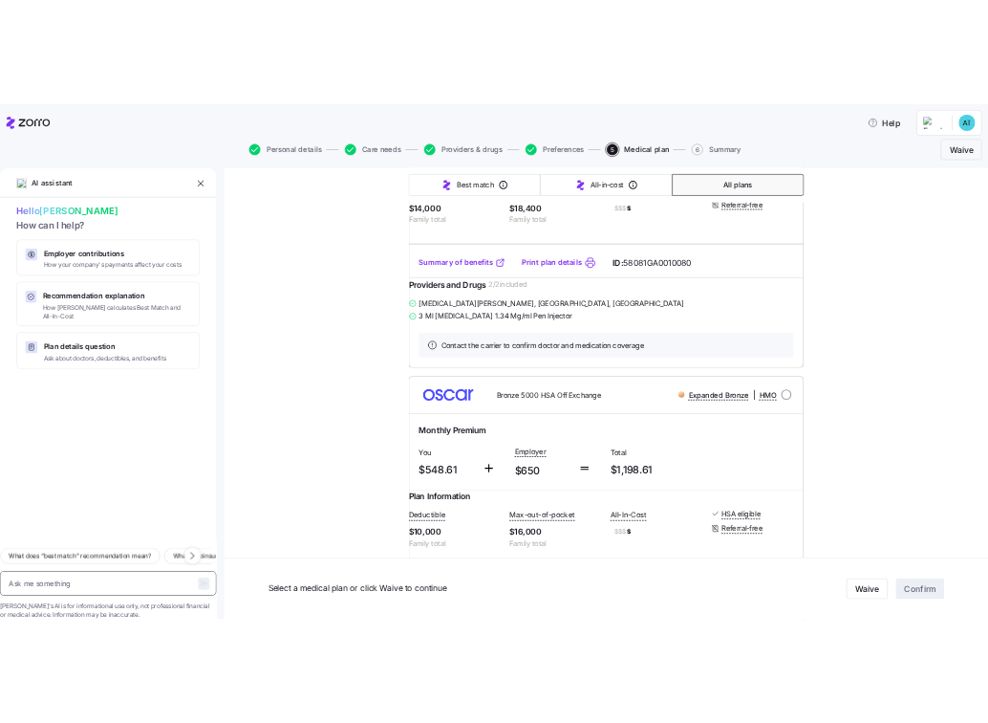
scroll to position [1020, 0]
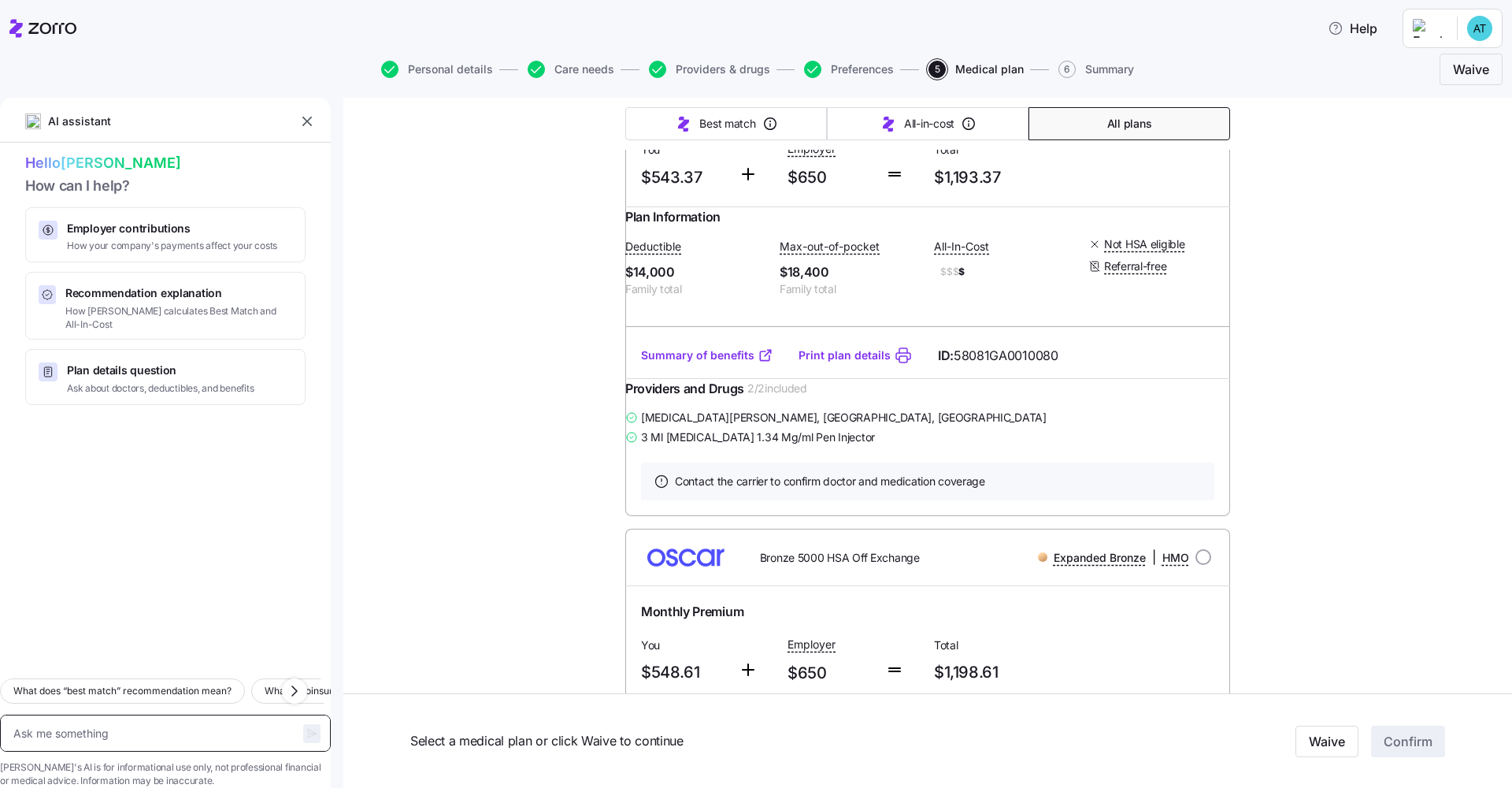
type textarea "x"
